Goal: Transaction & Acquisition: Book appointment/travel/reservation

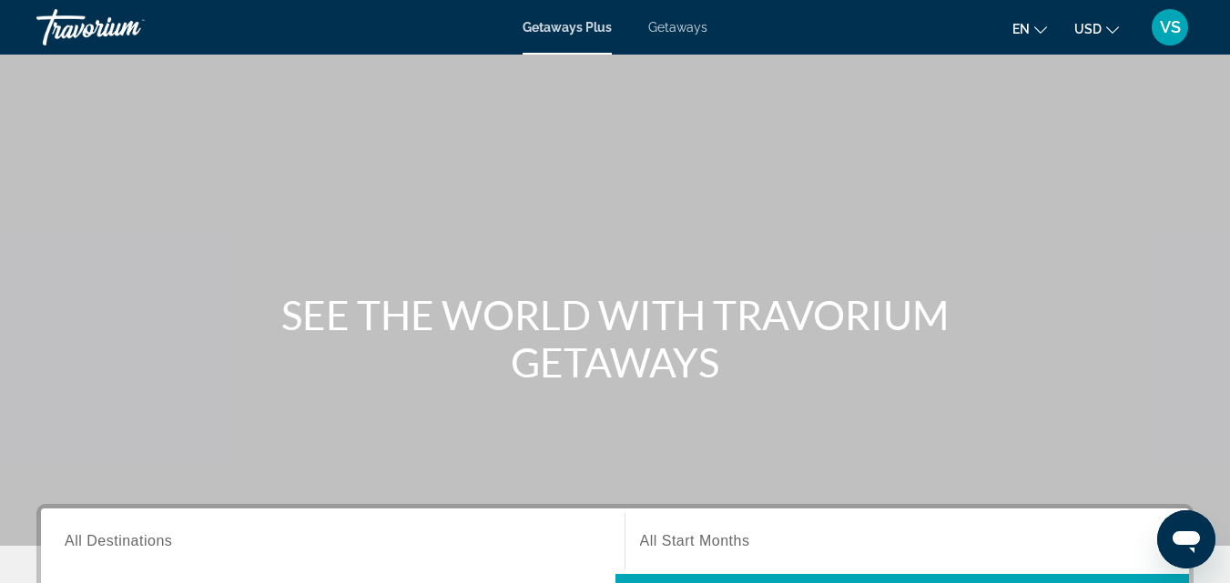
click at [1171, 40] on div "VS" at bounding box center [1169, 27] width 36 height 36
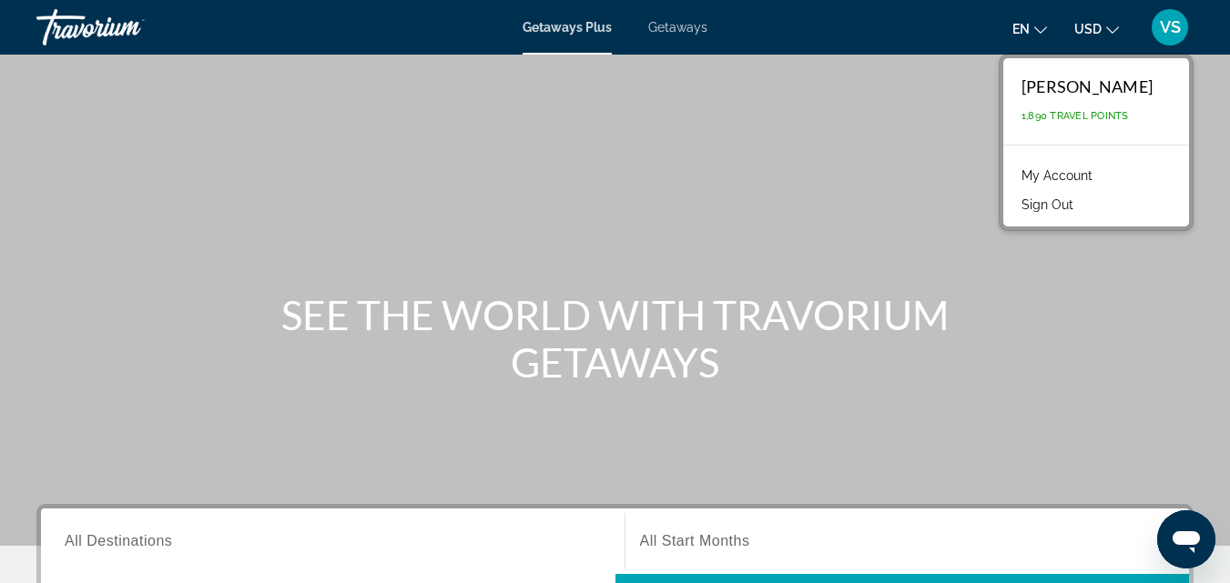
click at [1049, 173] on link "My Account" at bounding box center [1056, 176] width 89 height 24
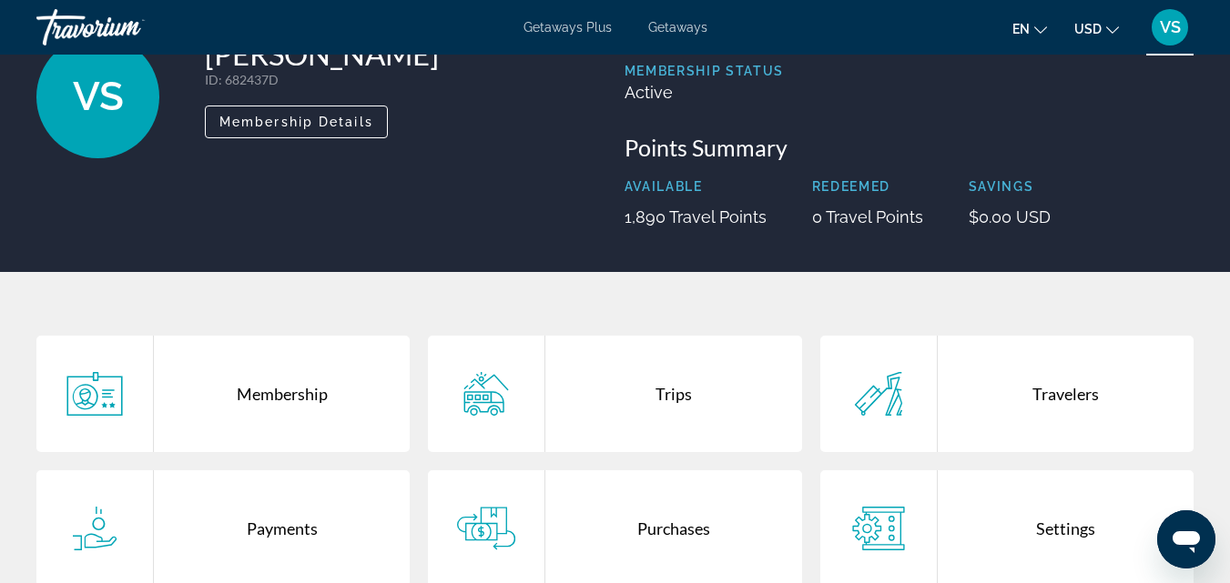
scroll to position [364, 0]
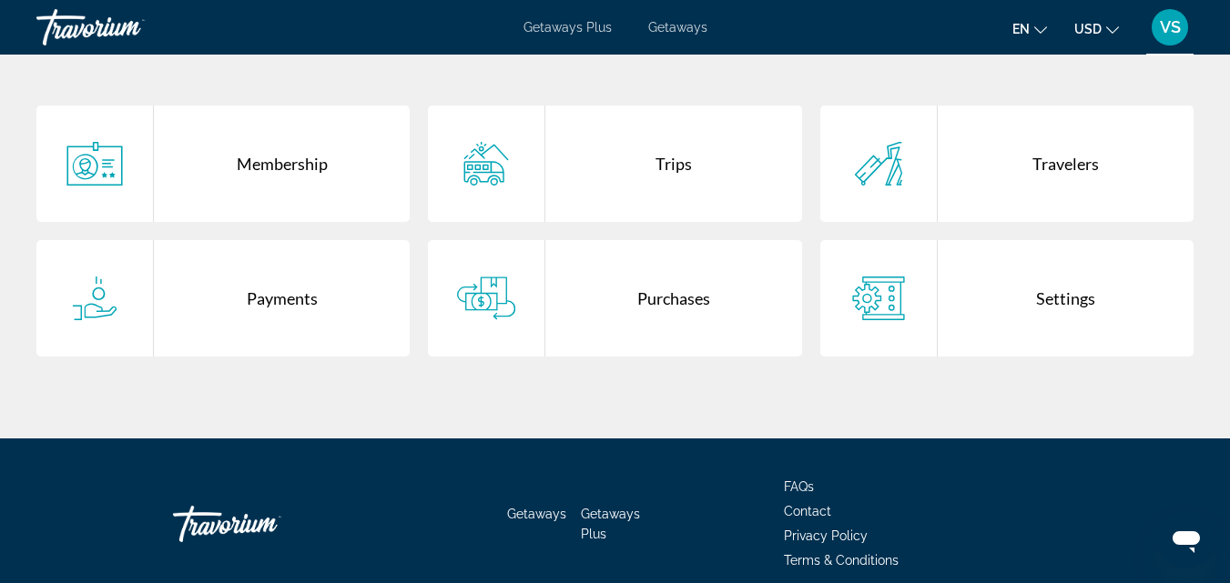
click at [657, 299] on div "Purchases" at bounding box center [673, 298] width 256 height 117
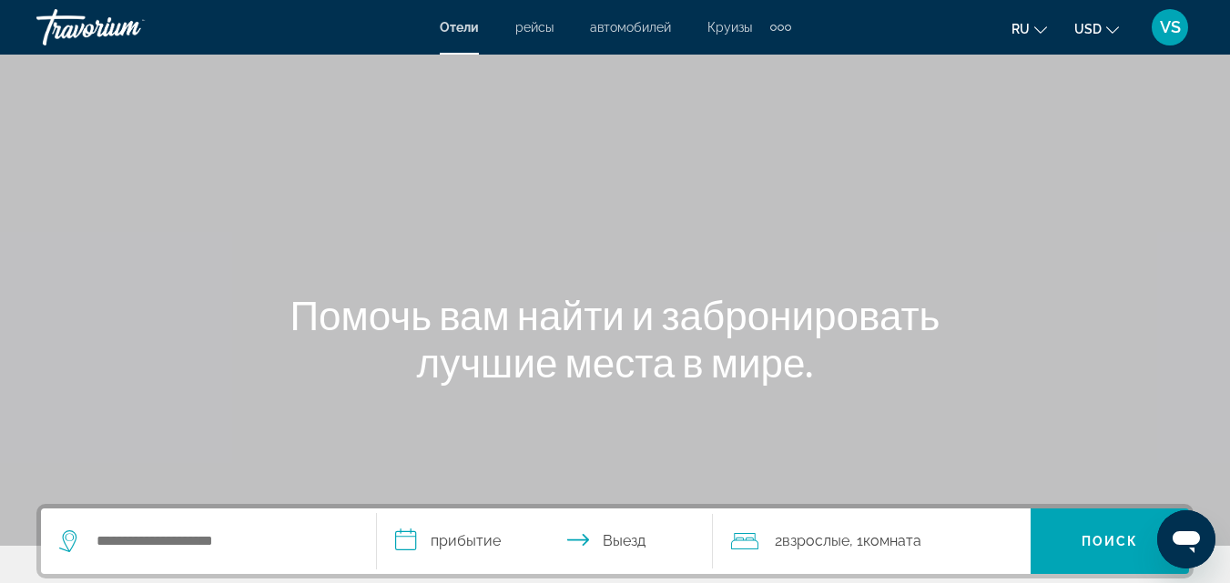
click at [1161, 34] on span "VS" at bounding box center [1170, 27] width 21 height 18
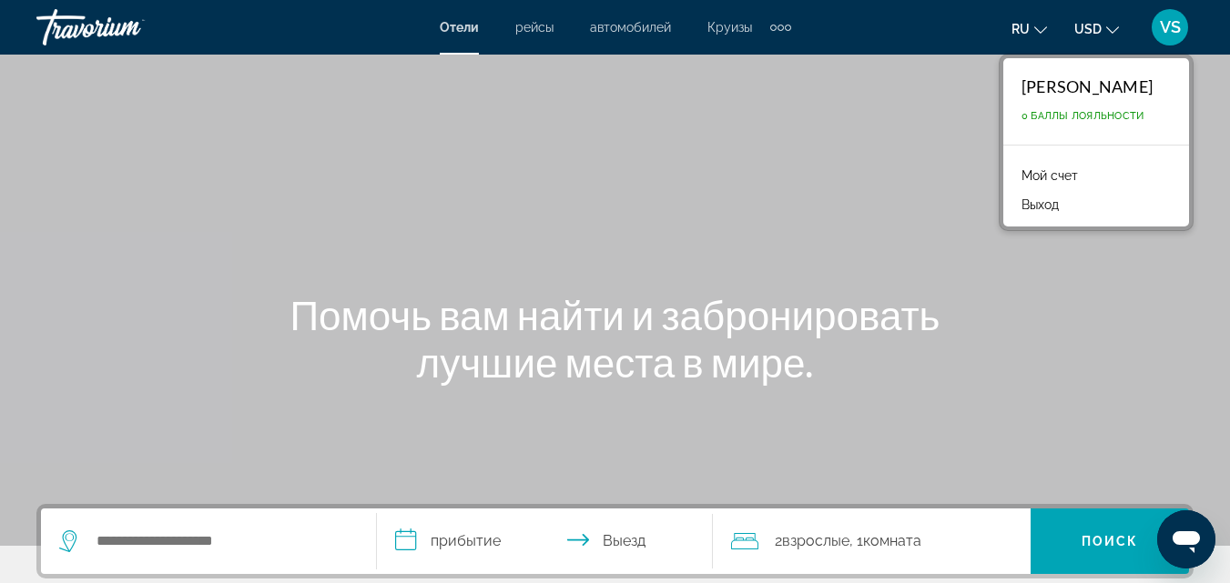
click at [1039, 176] on link "Мой счет" at bounding box center [1049, 176] width 75 height 24
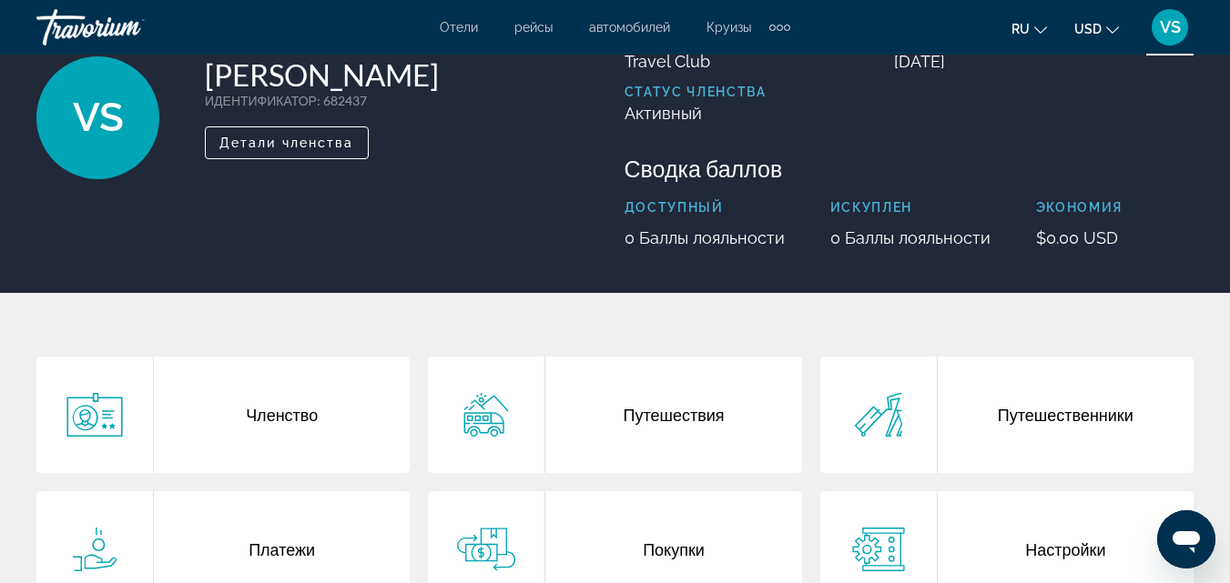
scroll to position [364, 0]
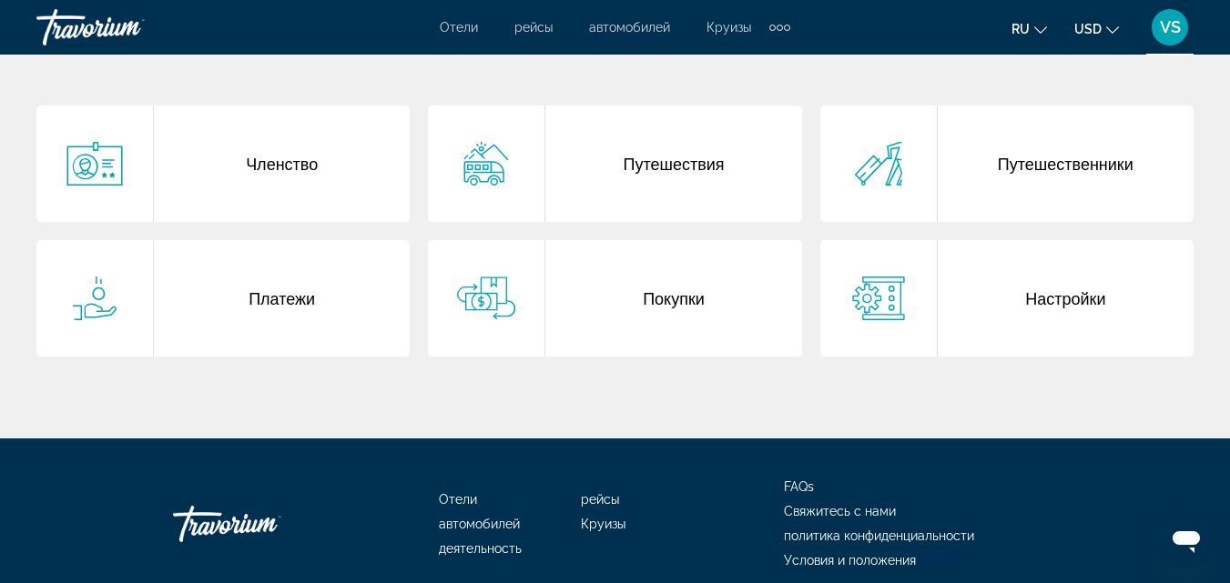
click at [673, 278] on div "Покупки" at bounding box center [673, 298] width 256 height 117
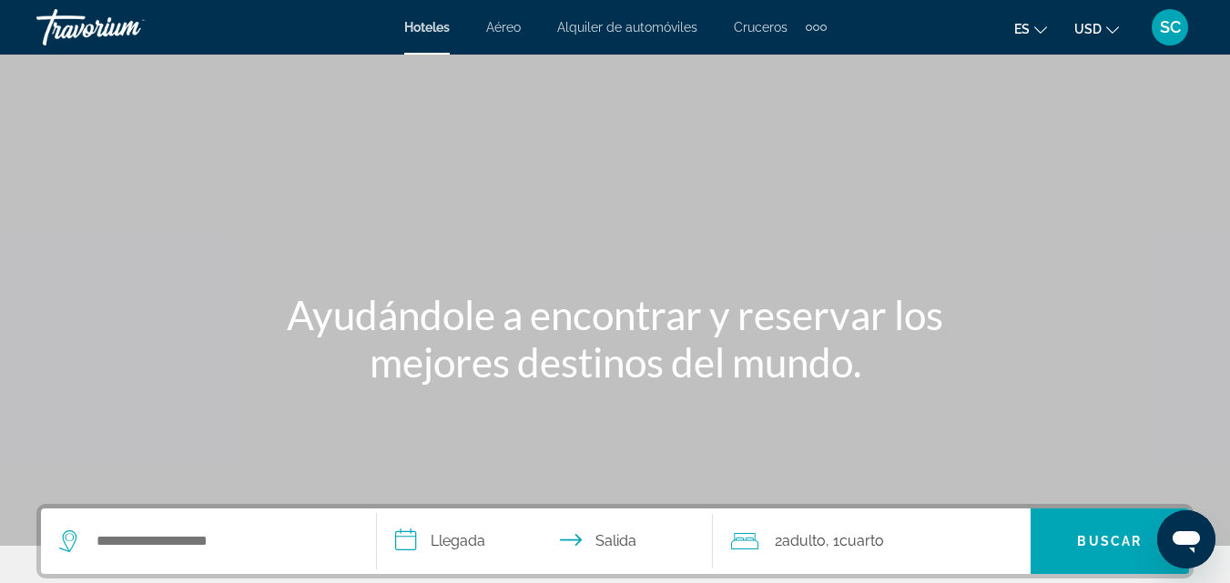
click at [1176, 28] on span "SC" at bounding box center [1170, 27] width 21 height 18
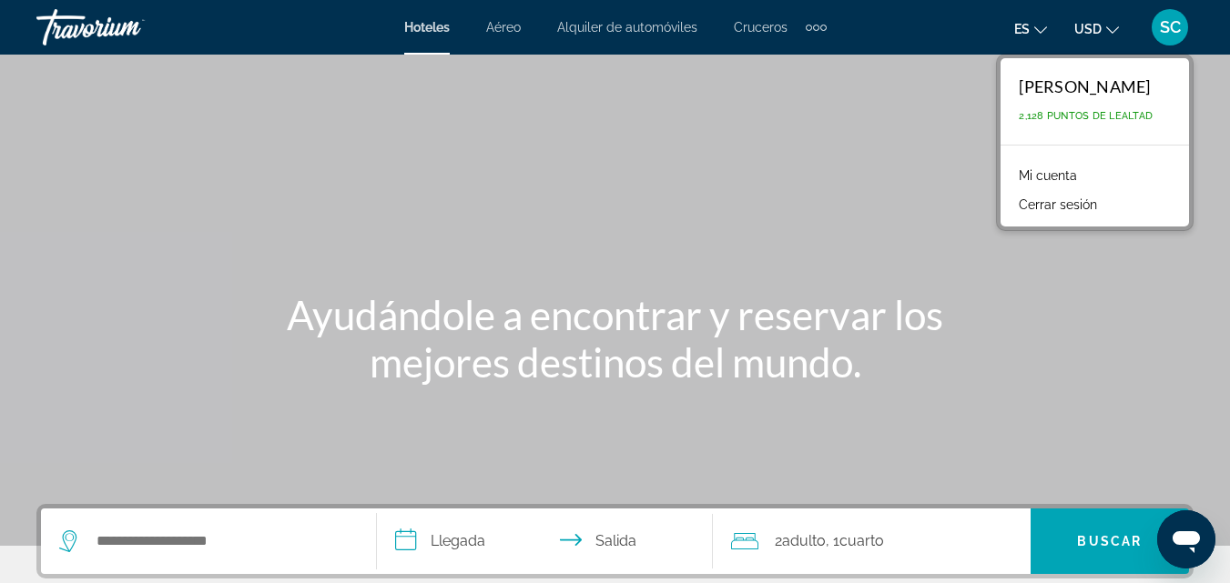
click at [1028, 172] on link "Mi cuenta" at bounding box center [1047, 176] width 76 height 24
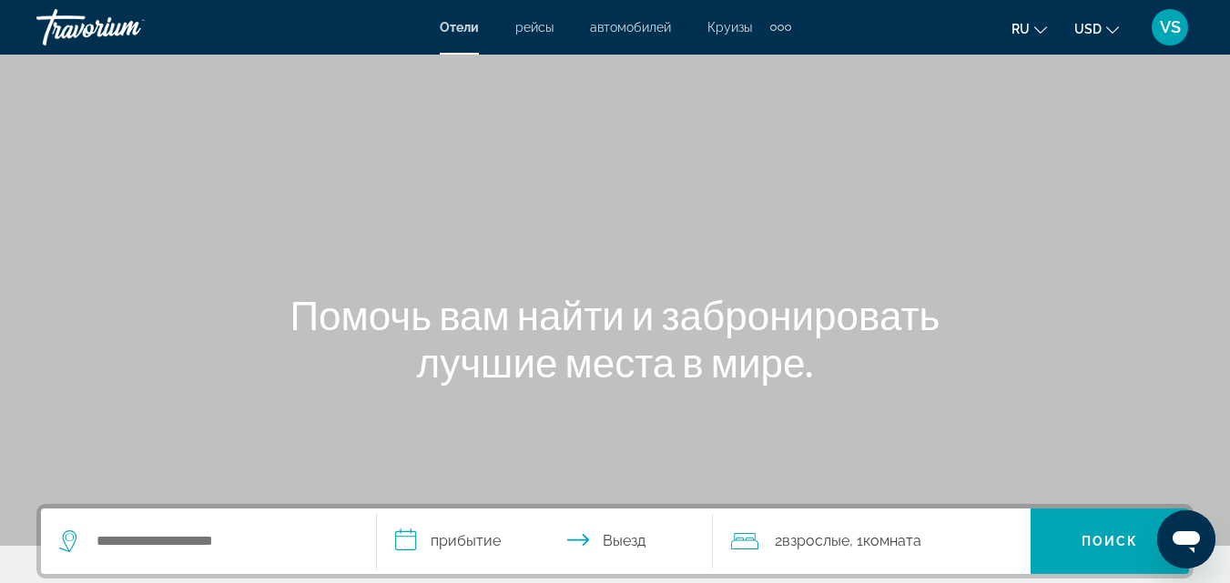
click at [1174, 27] on span "VS" at bounding box center [1170, 27] width 21 height 18
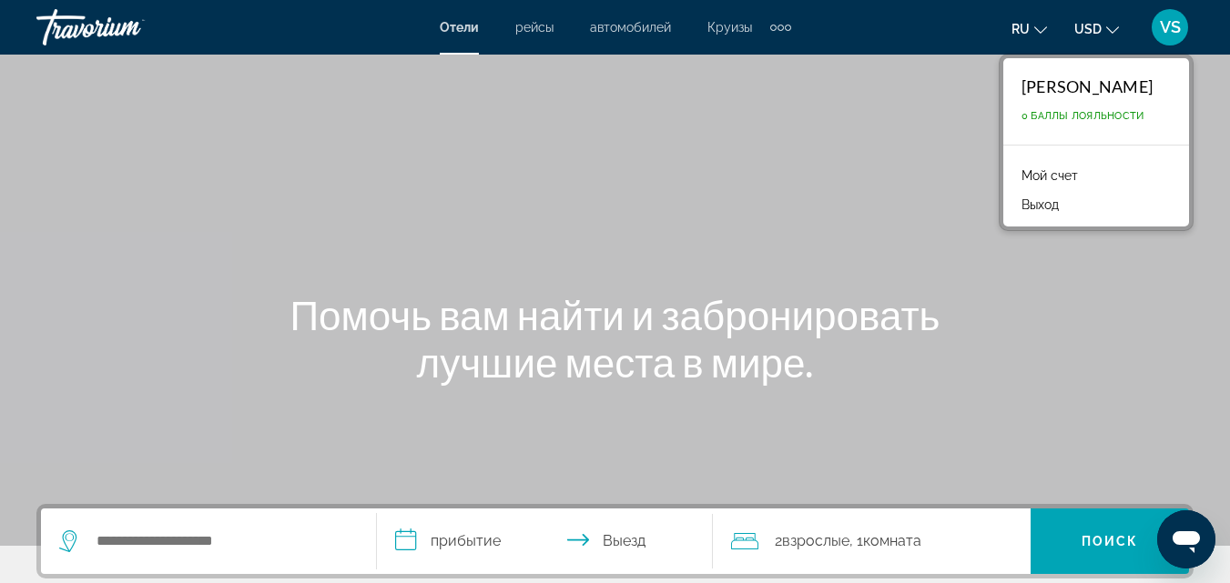
click at [1048, 166] on link "Мой счет" at bounding box center [1049, 176] width 75 height 24
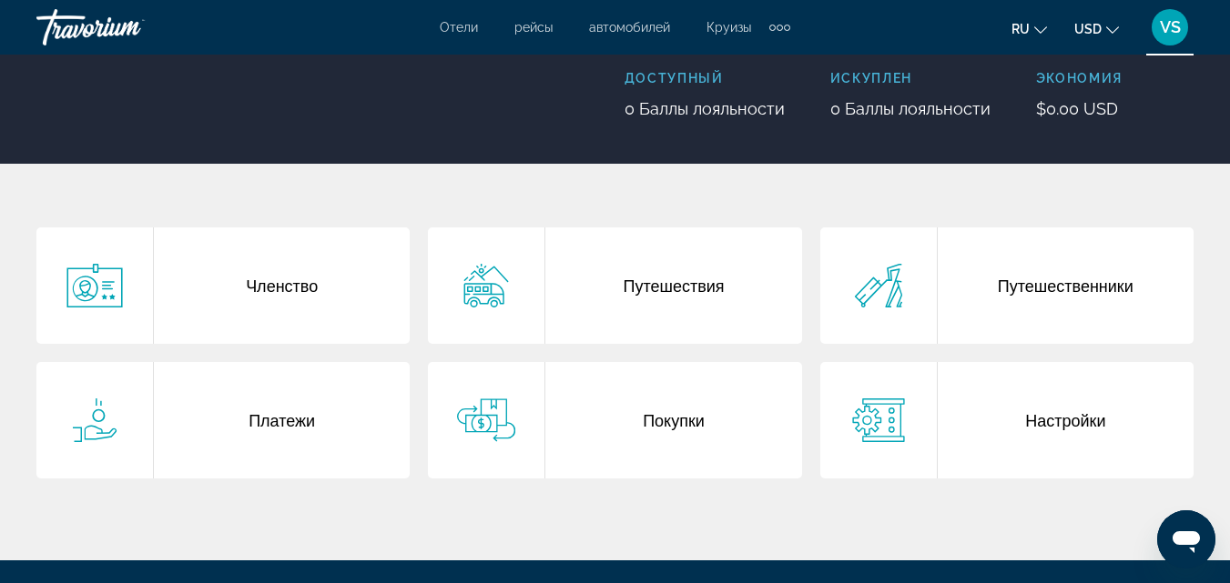
scroll to position [273, 0]
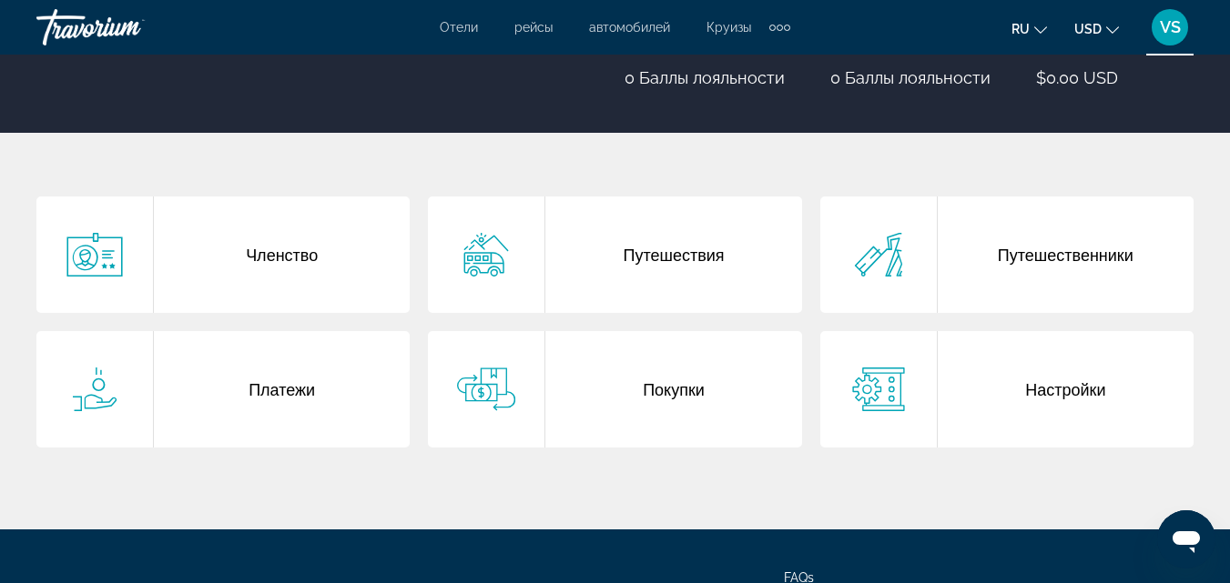
click at [664, 363] on div "Покупки" at bounding box center [673, 389] width 256 height 117
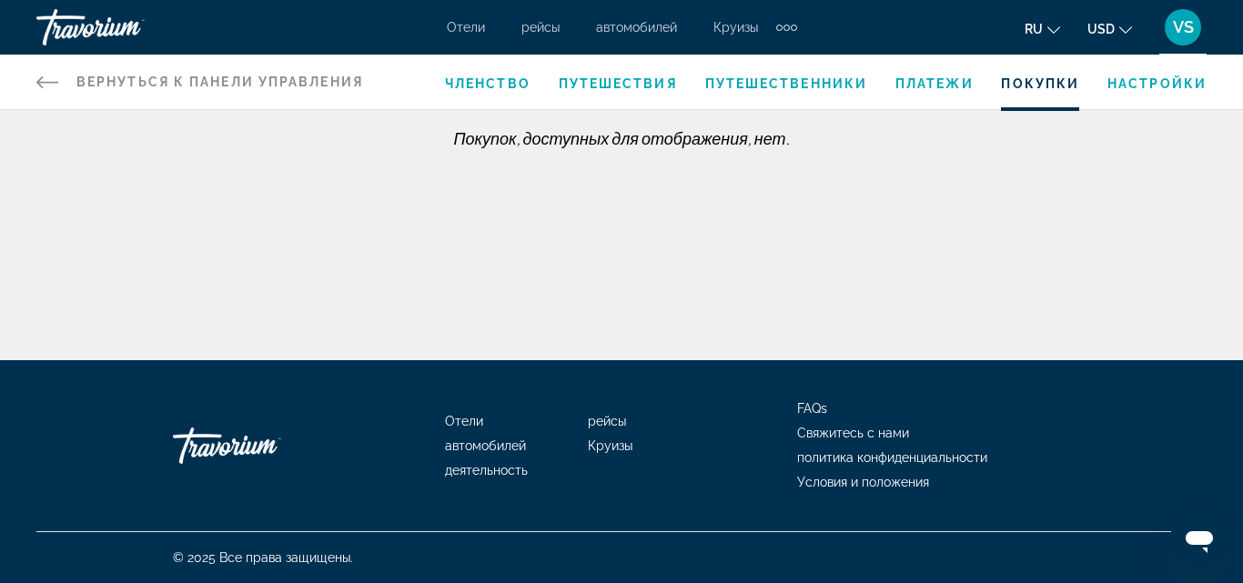
click at [1176, 32] on span "VS" at bounding box center [1183, 27] width 21 height 18
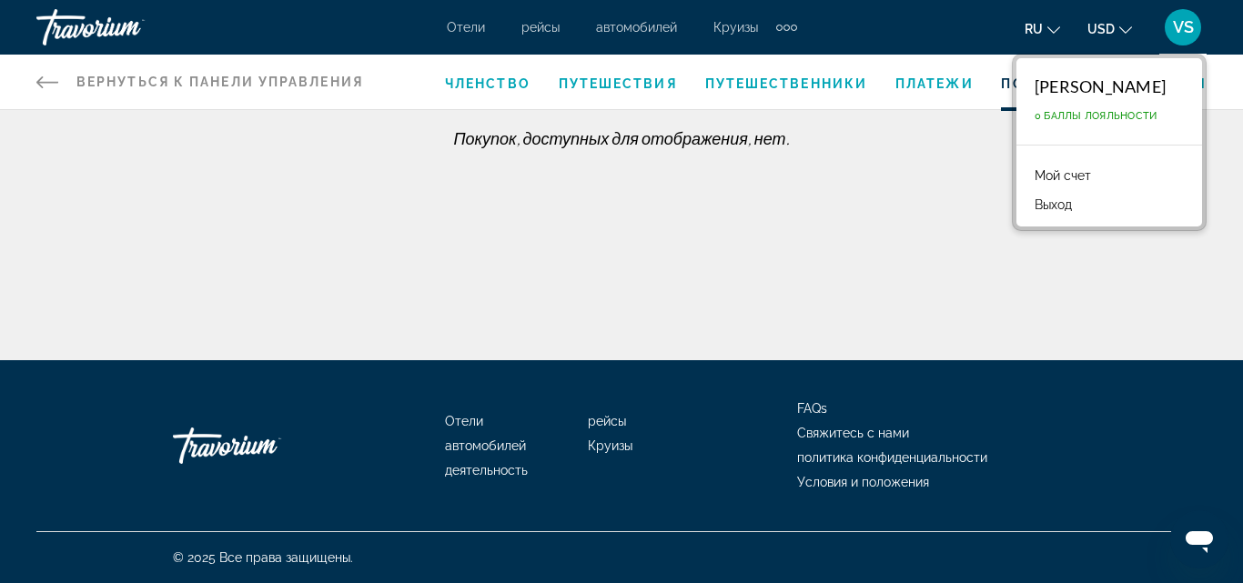
click at [1043, 174] on link "Мой счет" at bounding box center [1063, 176] width 75 height 24
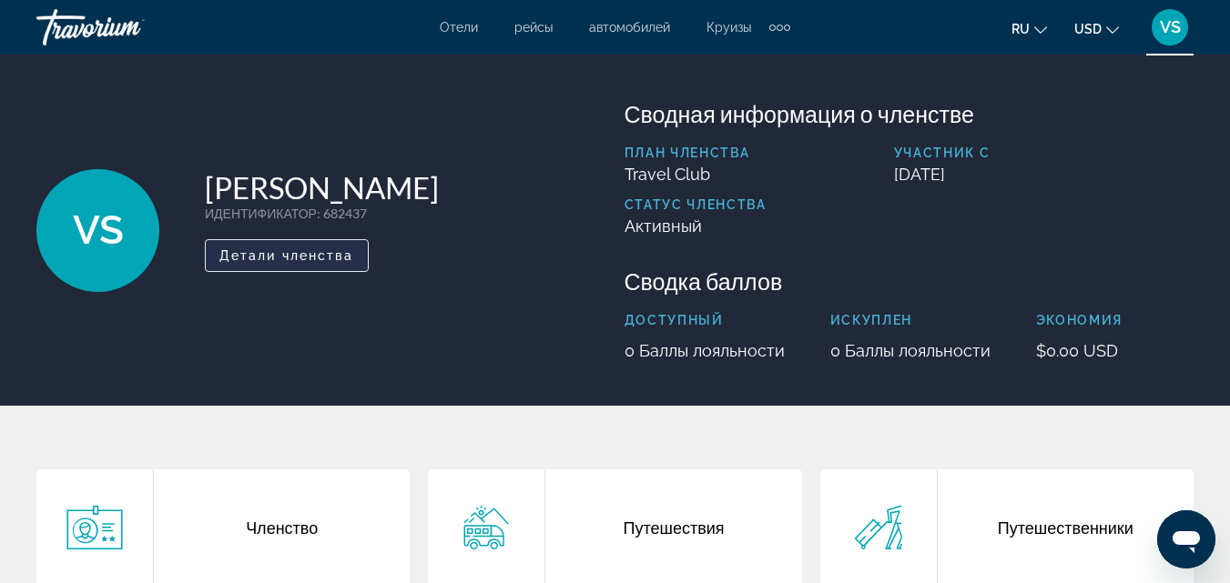
click at [314, 255] on span "Детали членства" at bounding box center [286, 255] width 135 height 15
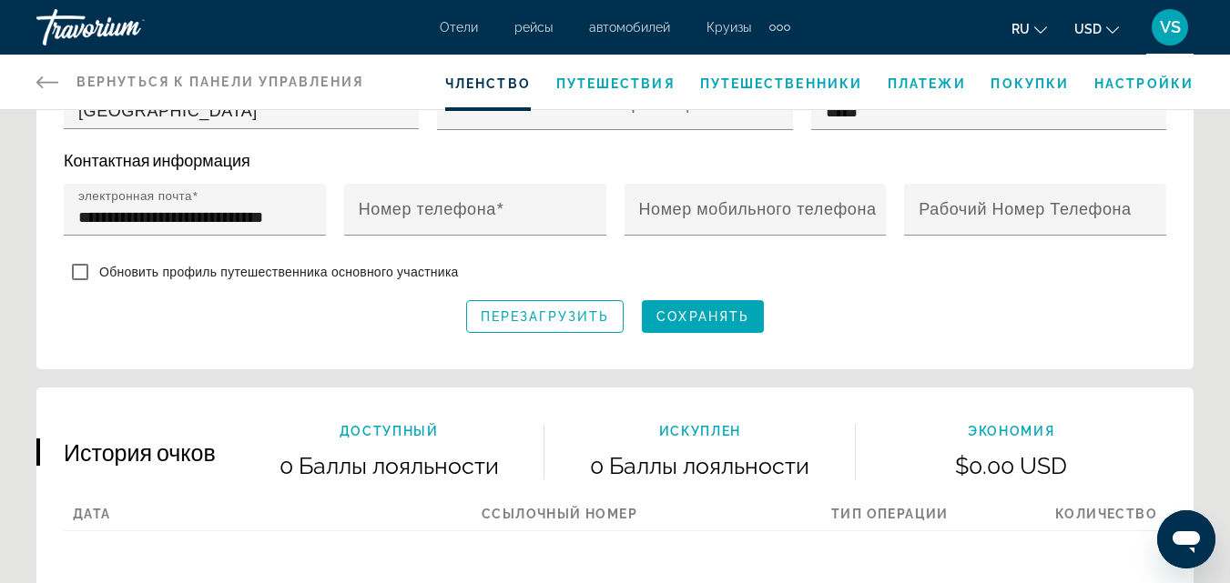
scroll to position [819, 0]
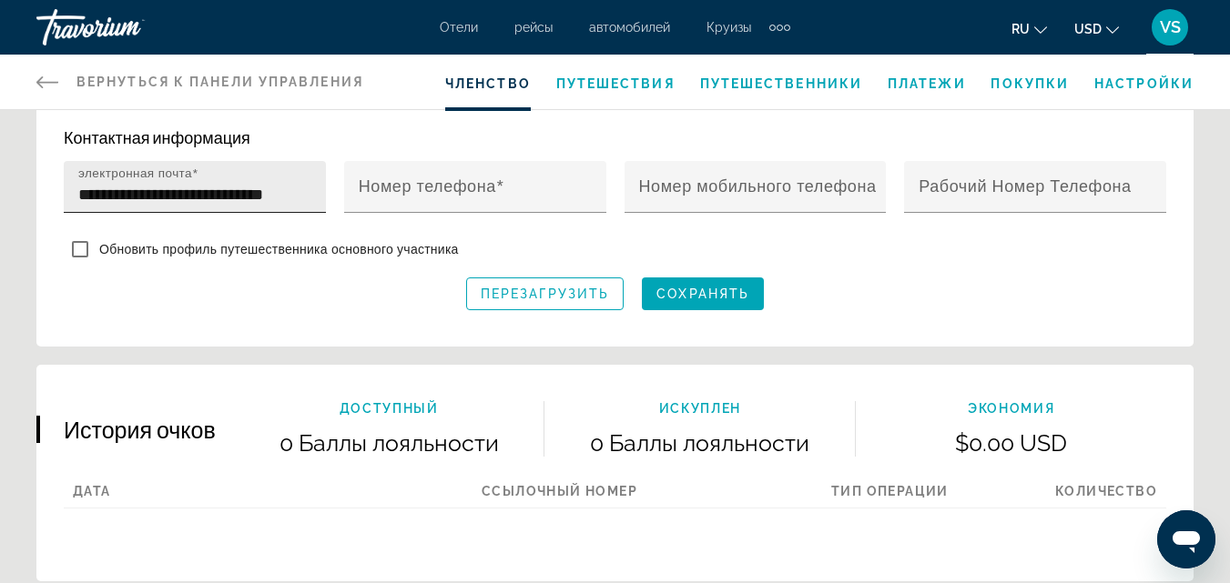
click at [285, 206] on input "**********" at bounding box center [200, 195] width 244 height 22
click at [433, 242] on div "Обновить профиль путешественника основного участника" at bounding box center [261, 249] width 395 height 32
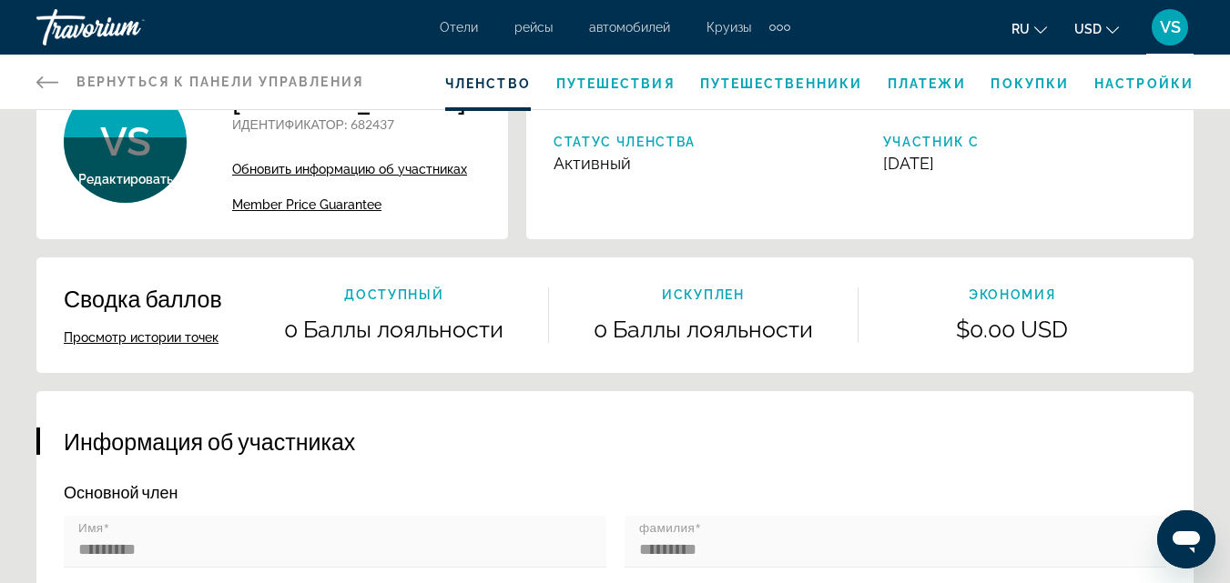
scroll to position [0, 0]
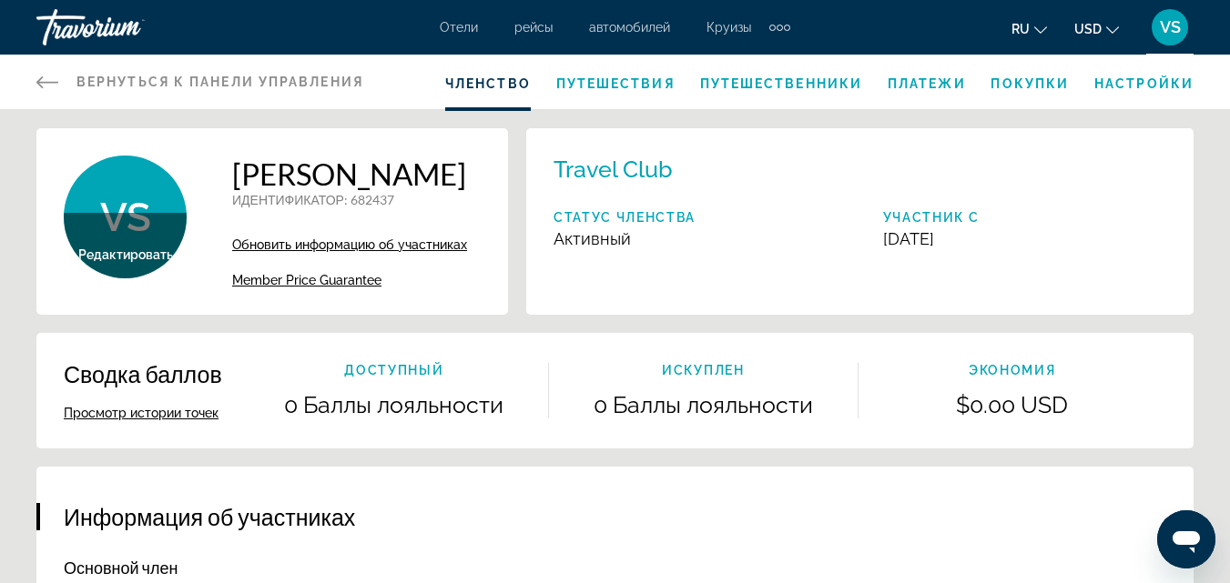
click at [109, 27] on div "Travorium" at bounding box center [127, 27] width 182 height 47
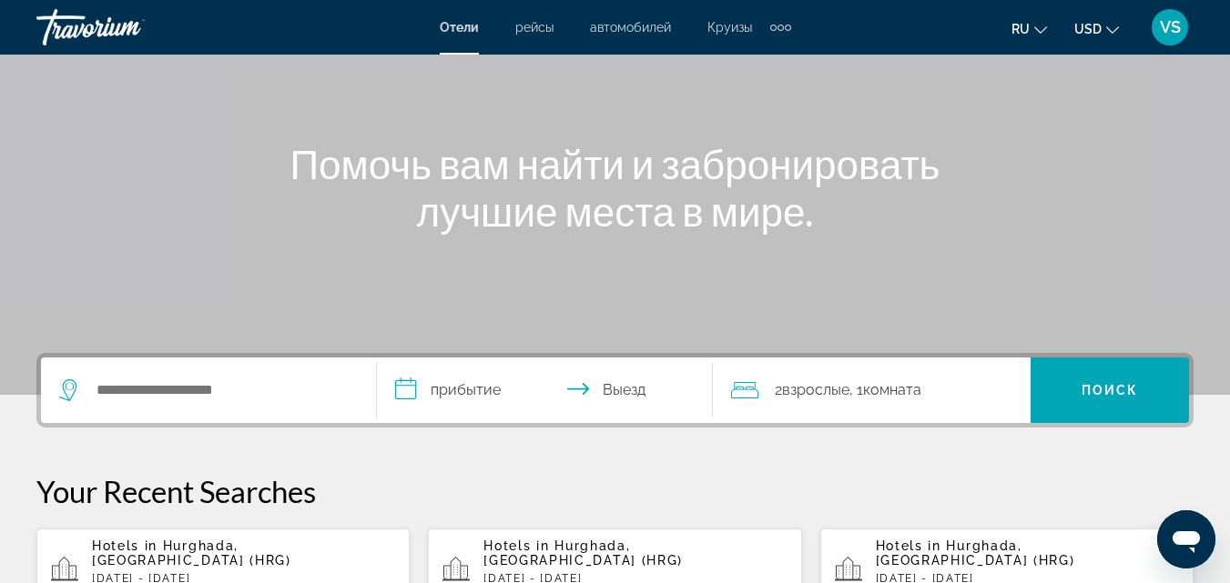
scroll to position [364, 0]
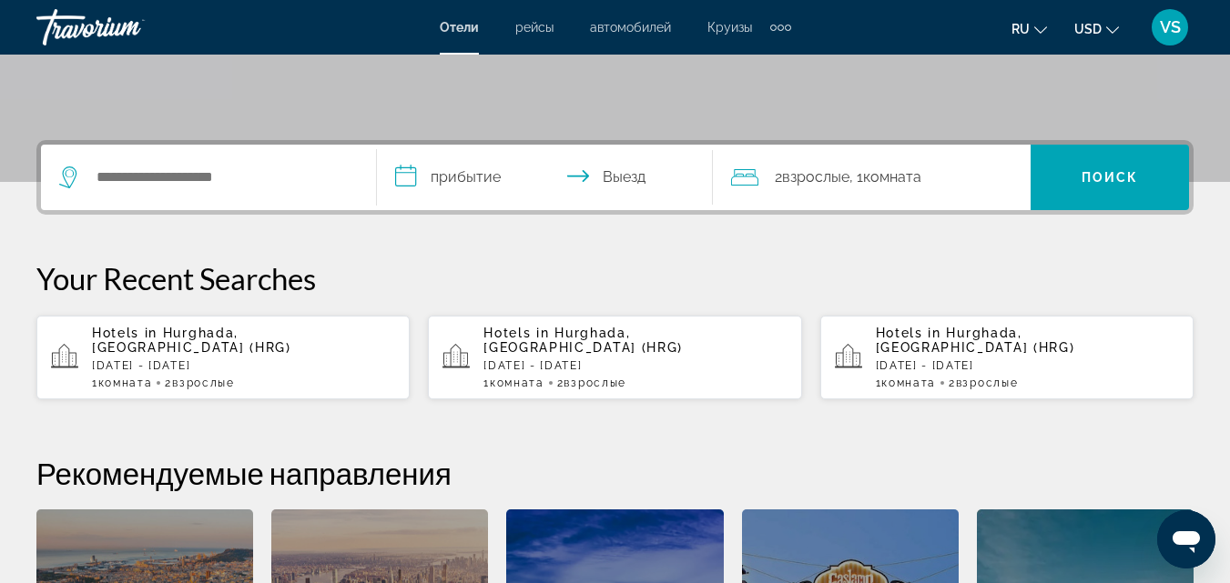
click at [245, 340] on div "Hotels in Hurghada, Egypt (HRG) Wed, 08 Oct - Sun, 19 Oct 1 Комната номера 2 Вз…" at bounding box center [243, 358] width 303 height 64
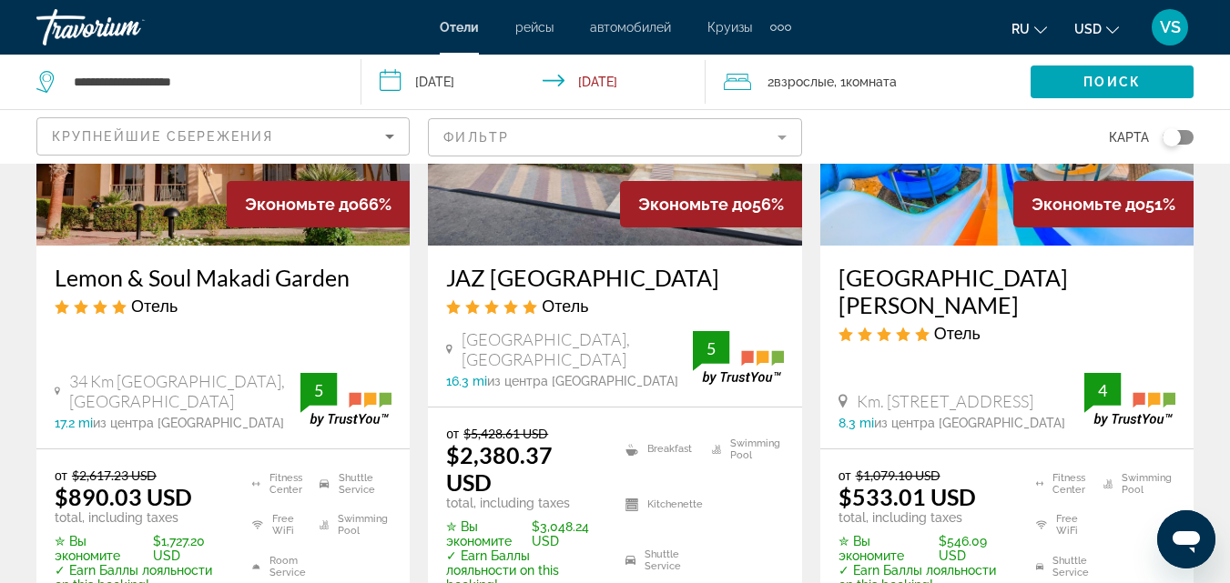
scroll to position [455, 0]
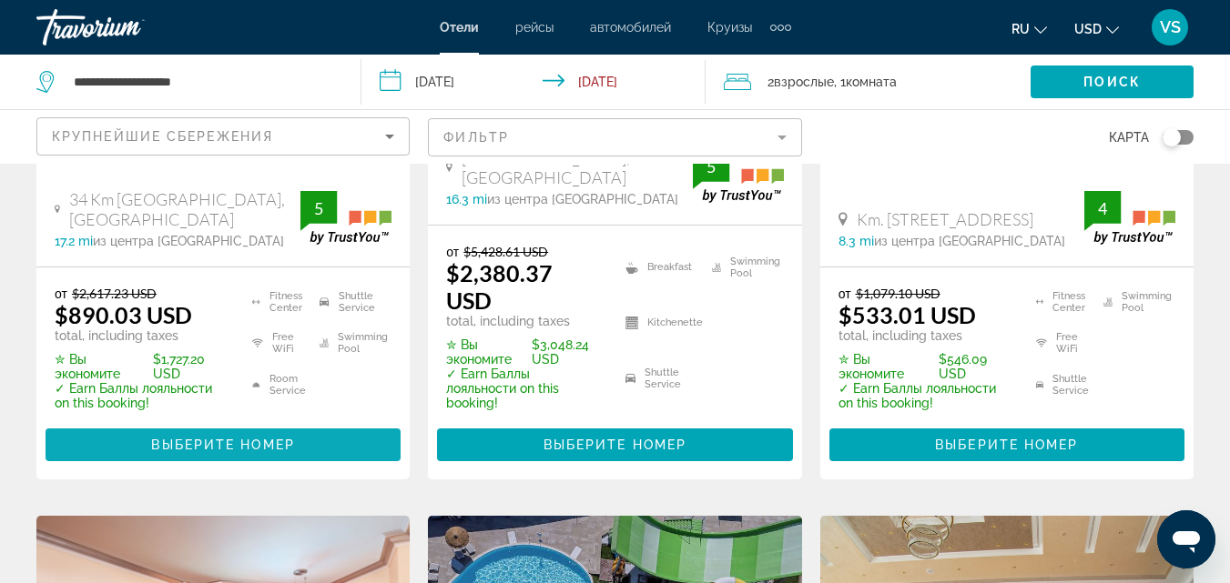
click at [278, 423] on span "Main content" at bounding box center [223, 445] width 355 height 44
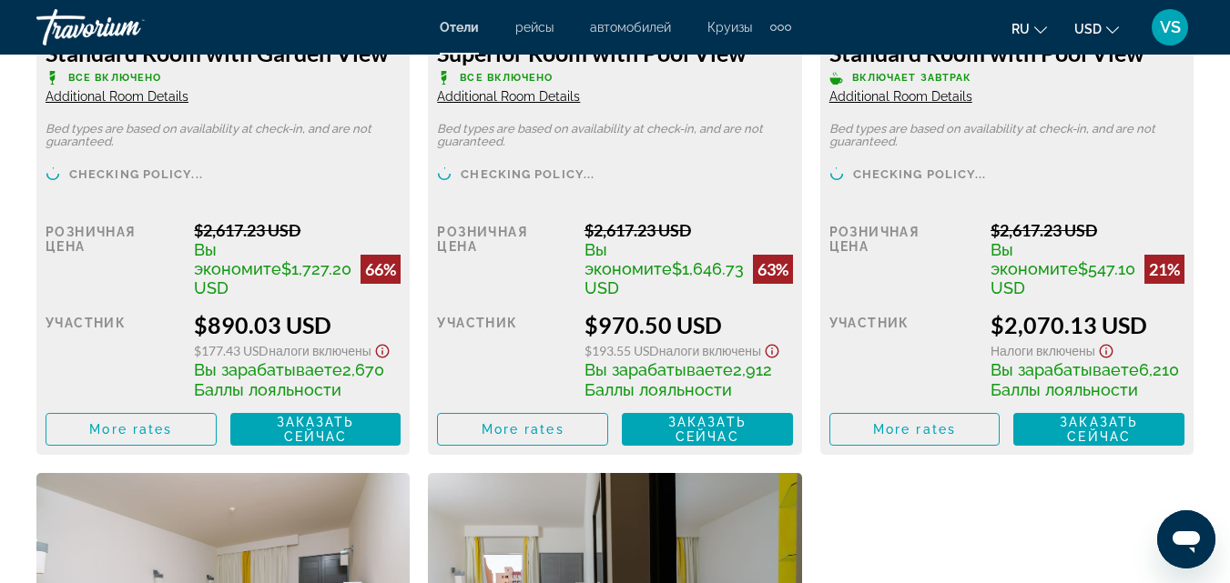
scroll to position [3095, 0]
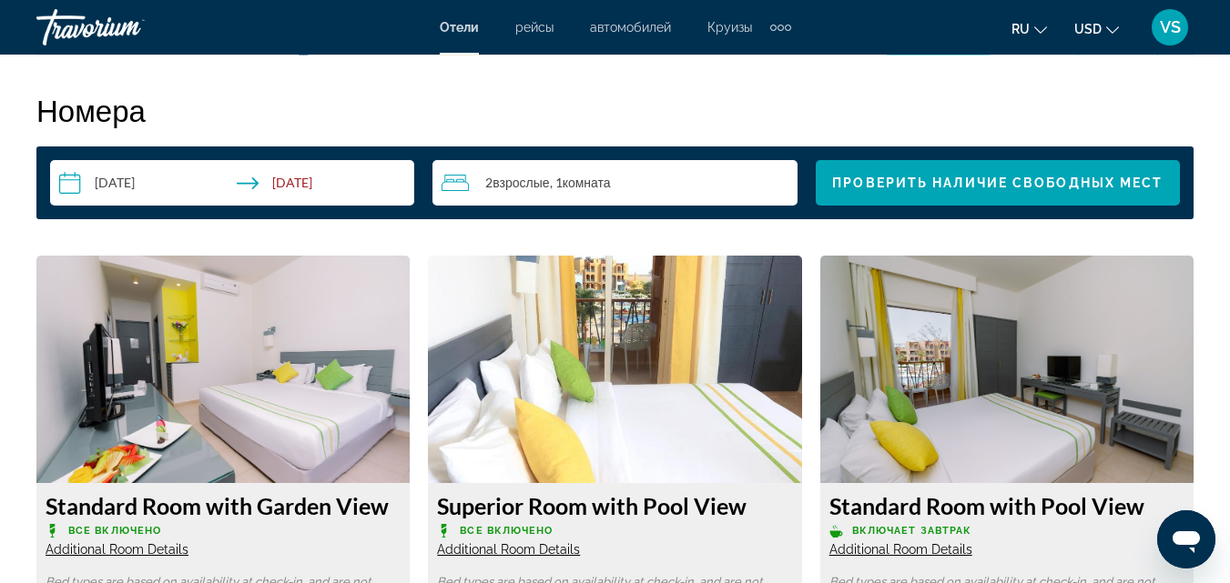
click at [225, 384] on img "Main content" at bounding box center [222, 370] width 373 height 228
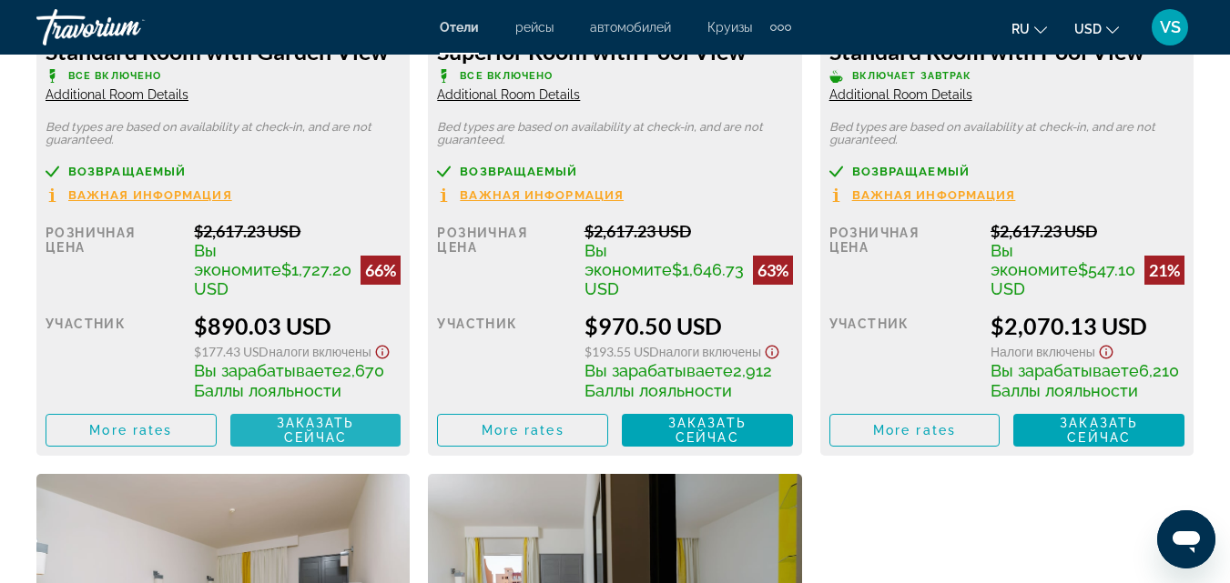
click at [309, 436] on span "Заказать сейчас" at bounding box center [316, 430] width 78 height 29
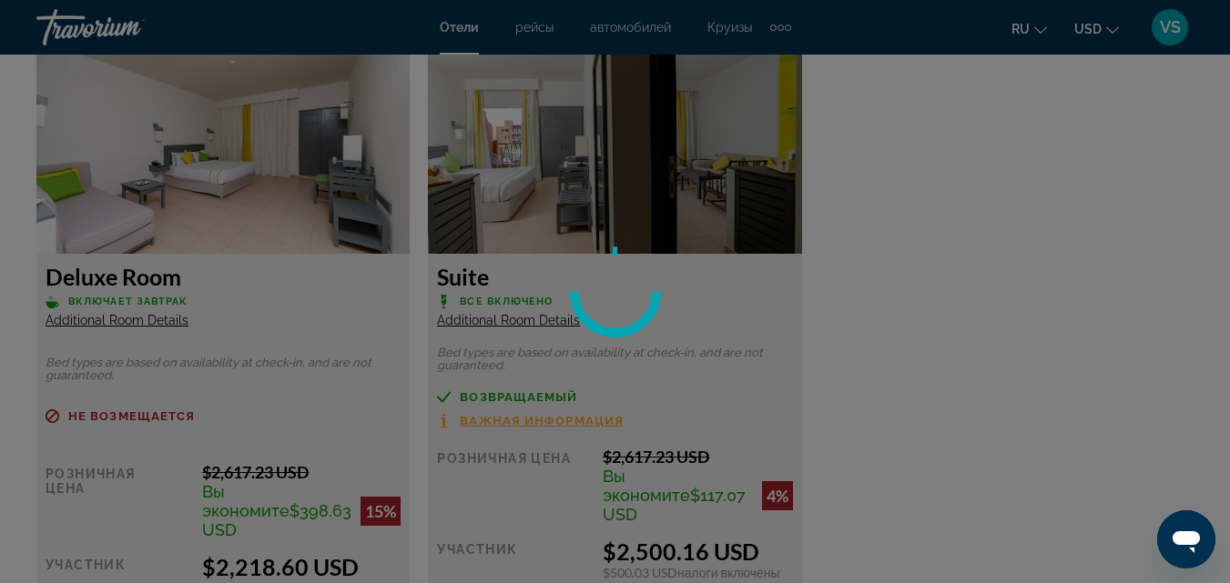
scroll to position [3550, 0]
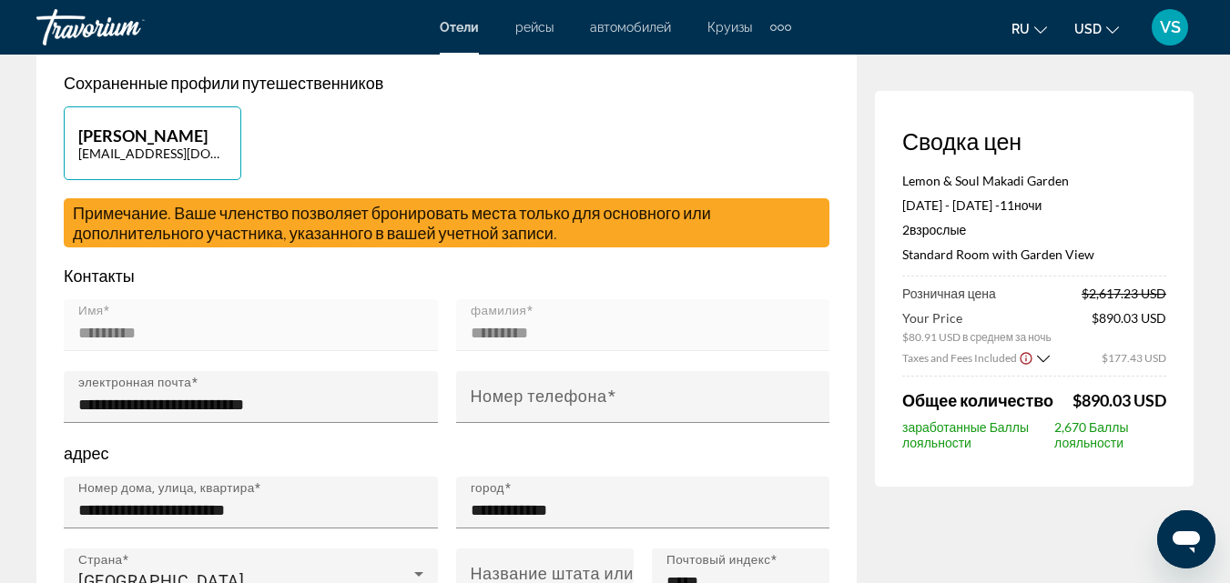
scroll to position [455, 0]
